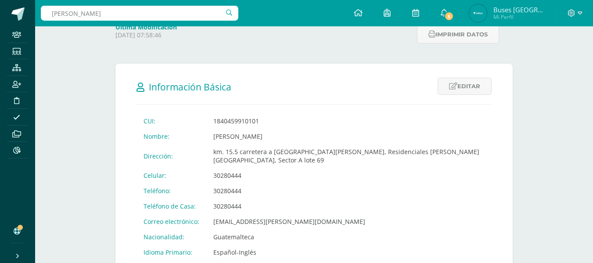
type input "[PERSON_NAME]"
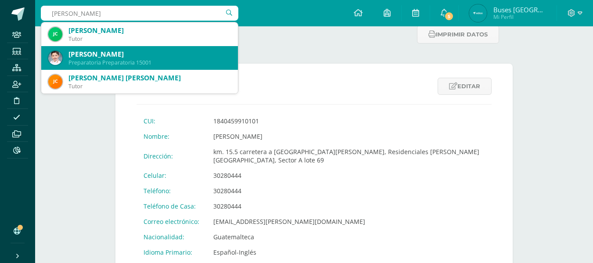
click at [138, 51] on div "[PERSON_NAME]" at bounding box center [149, 54] width 162 height 9
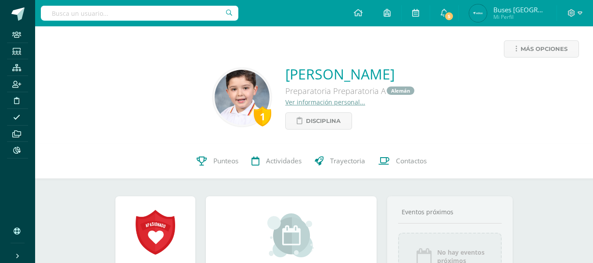
click at [297, 103] on link "Ver información personal..." at bounding box center [325, 102] width 80 height 8
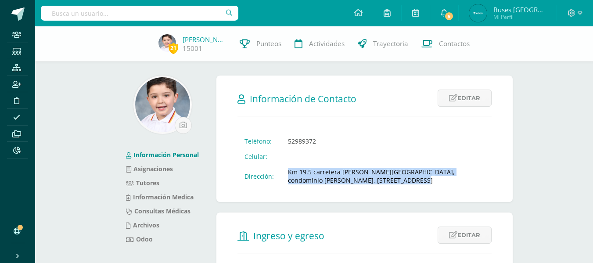
drag, startPoint x: 287, startPoint y: 171, endPoint x: 368, endPoint y: 183, distance: 82.0
click at [368, 183] on td "Km 19.5 carretera a Pavón, condominio Jardines de Arrazola, Calle de los Avella…" at bounding box center [386, 176] width 211 height 24
copy td "Km 19.5 carretera a Pavón, condominio Jardines de Arrazola, Calle de los Avella…"
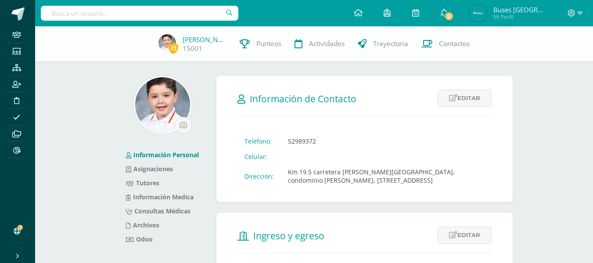
paste input "nezcastillo@hotmail.com"
type input "nezcastillo@hotmail.com"
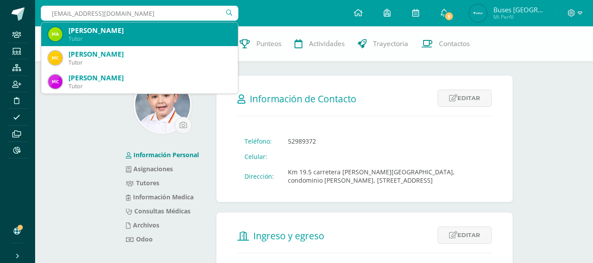
click at [115, 25] on div "Maria Ines Castillo Tutor" at bounding box center [139, 34] width 183 height 24
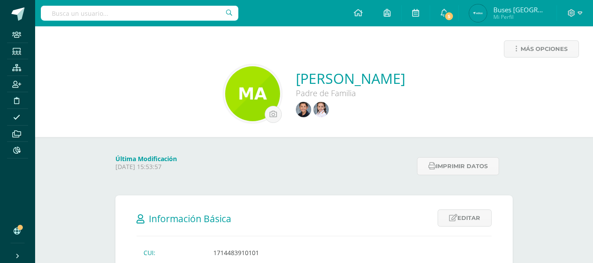
click at [187, 8] on input "text" at bounding box center [140, 13] width 198 height 15
click at [88, 17] on input "argueta" at bounding box center [140, 13] width 198 height 15
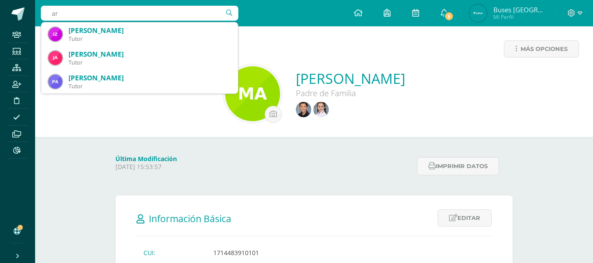
type input "a"
type input "lopez argueta"
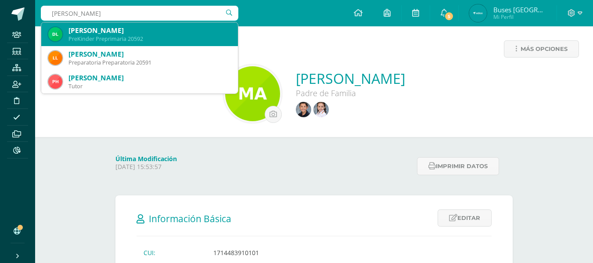
click at [117, 32] on div "DIEGO ANDRES LOPEZ ARGUETA" at bounding box center [149, 30] width 162 height 9
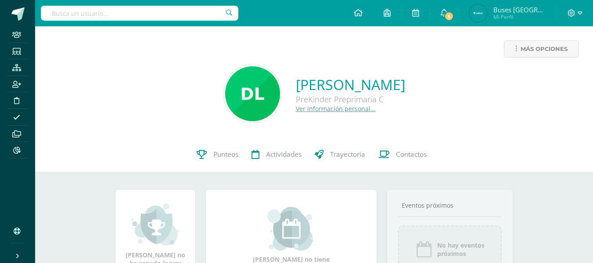
click at [296, 111] on link "Ver información personal..." at bounding box center [336, 108] width 80 height 8
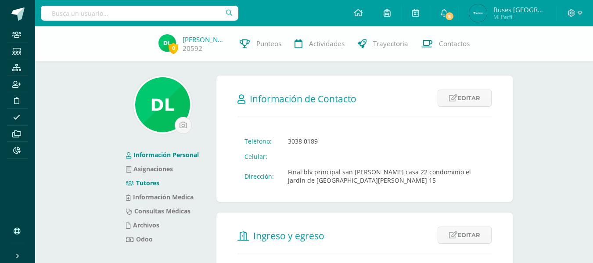
click at [149, 183] on link "Tutores" at bounding box center [142, 183] width 33 height 8
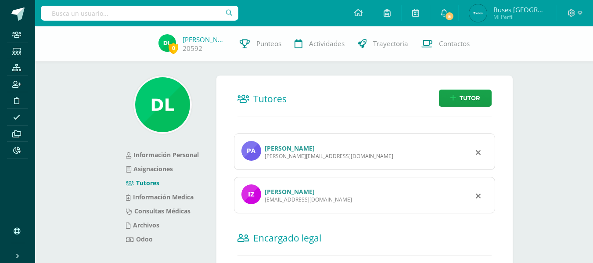
click at [270, 147] on link "Pablo Andrés Argueta Cifuentes" at bounding box center [290, 148] width 50 height 8
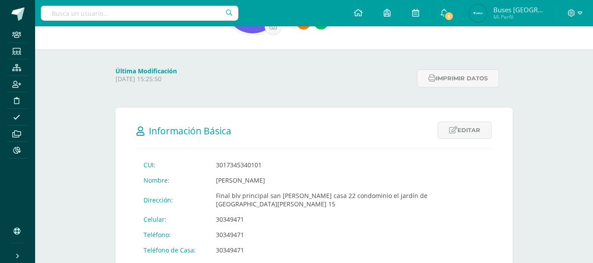
scroll to position [132, 0]
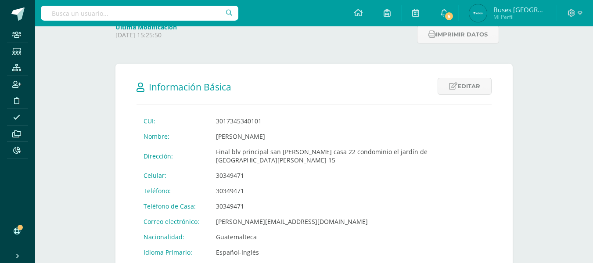
drag, startPoint x: 219, startPoint y: 168, endPoint x: 259, endPoint y: 165, distance: 39.2
click at [259, 168] on td "30349471" at bounding box center [350, 175] width 283 height 15
copy td "30349471"
